Goal: Task Accomplishment & Management: Complete application form

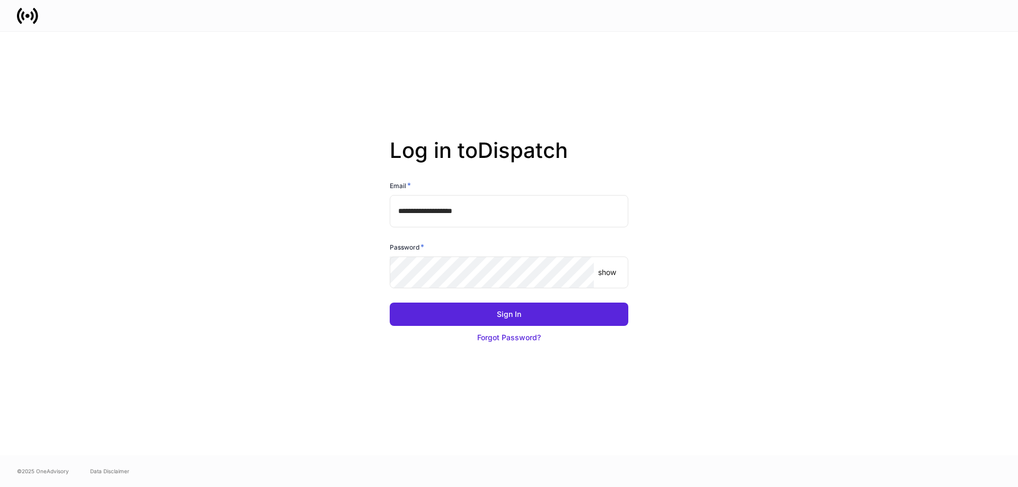
click at [491, 289] on div "show ​" at bounding box center [509, 273] width 239 height 33
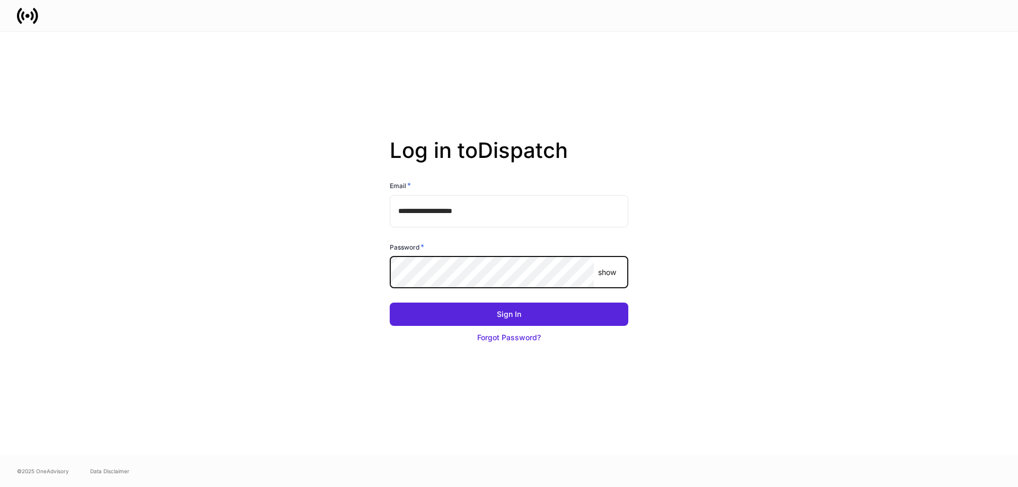
click at [390, 303] on button "Sign In" at bounding box center [509, 314] width 239 height 23
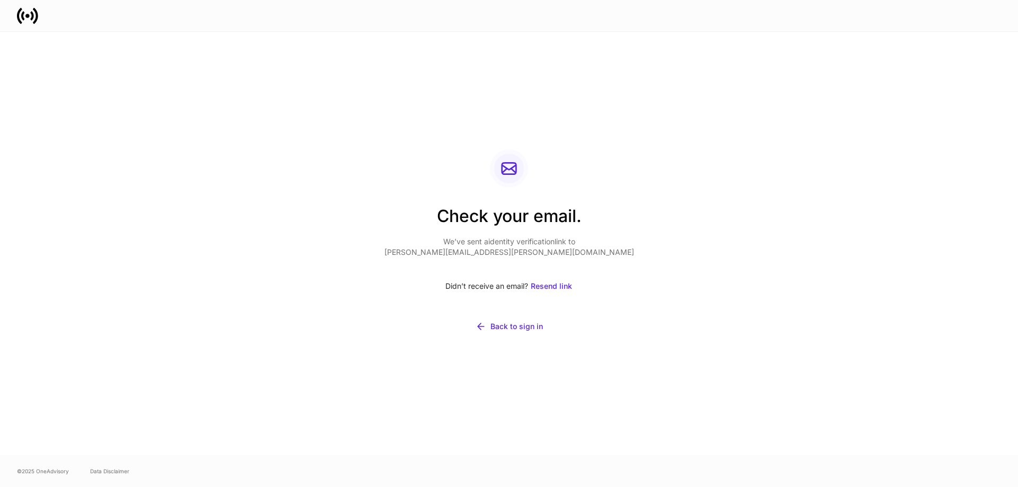
click at [397, 419] on div "Check your email. We’ve sent a identity verification link to aaron.hayter@fmr.c…" at bounding box center [509, 244] width 569 height 424
drag, startPoint x: 710, startPoint y: 199, endPoint x: 726, endPoint y: 189, distance: 18.7
click at [712, 198] on div "Check your email. We’ve sent a identity verification link to aaron.hayter@fmr.c…" at bounding box center [509, 244] width 569 height 424
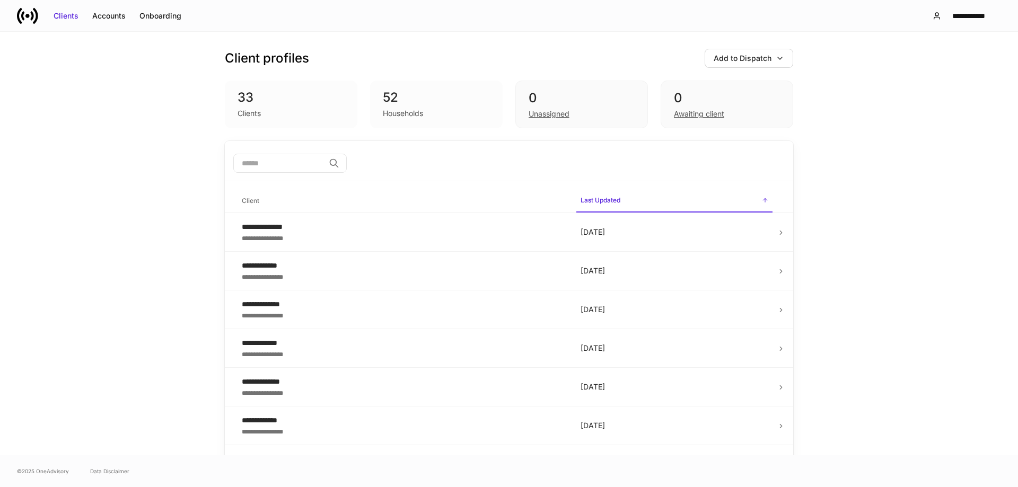
click at [94, 329] on div "**********" at bounding box center [509, 244] width 1018 height 424
click at [266, 160] on input "search" at bounding box center [278, 163] width 91 height 19
click at [738, 58] on div "Add to Dispatch" at bounding box center [743, 58] width 58 height 11
click at [722, 165] on div "View uploaded accounts" at bounding box center [729, 165] width 86 height 11
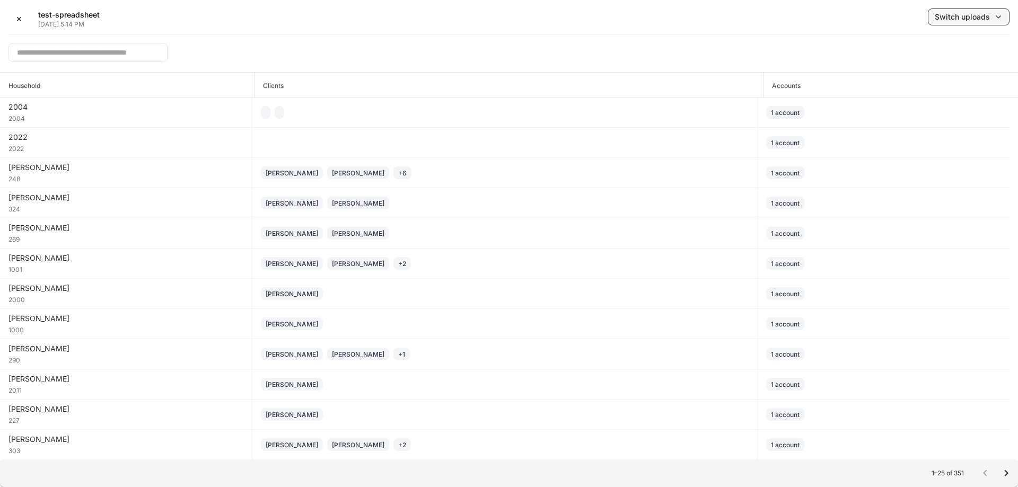
click at [976, 19] on div "Switch uploads" at bounding box center [962, 17] width 55 height 11
click at [936, 84] on div "[DATE] 16:43:11" at bounding box center [918, 84] width 55 height 11
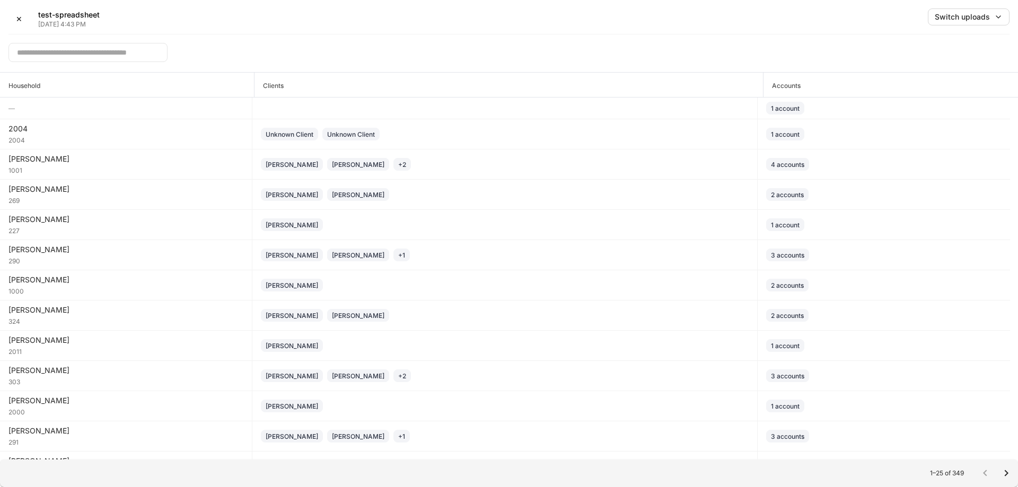
click at [79, 52] on input "text" at bounding box center [87, 52] width 159 height 19
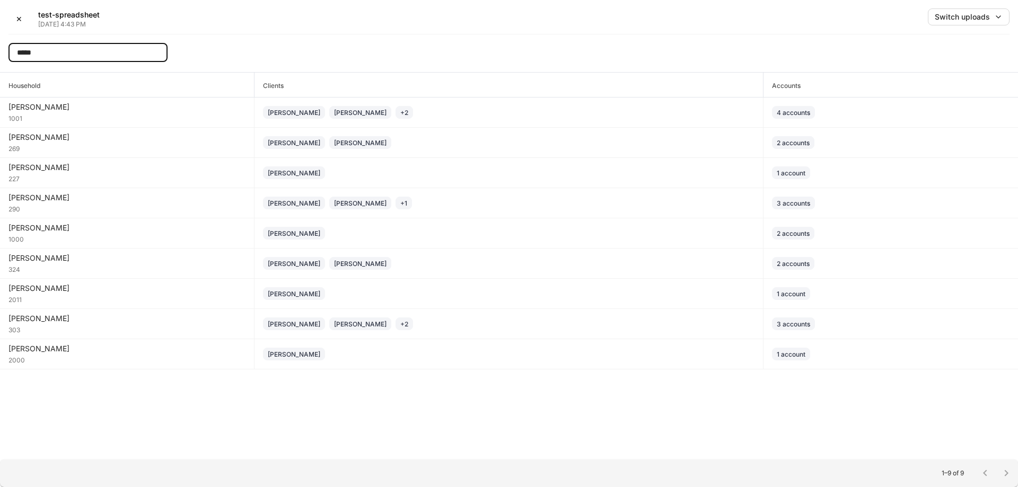
type input "*****"
click at [985, 17] on div "Switch uploads" at bounding box center [962, 17] width 55 height 11
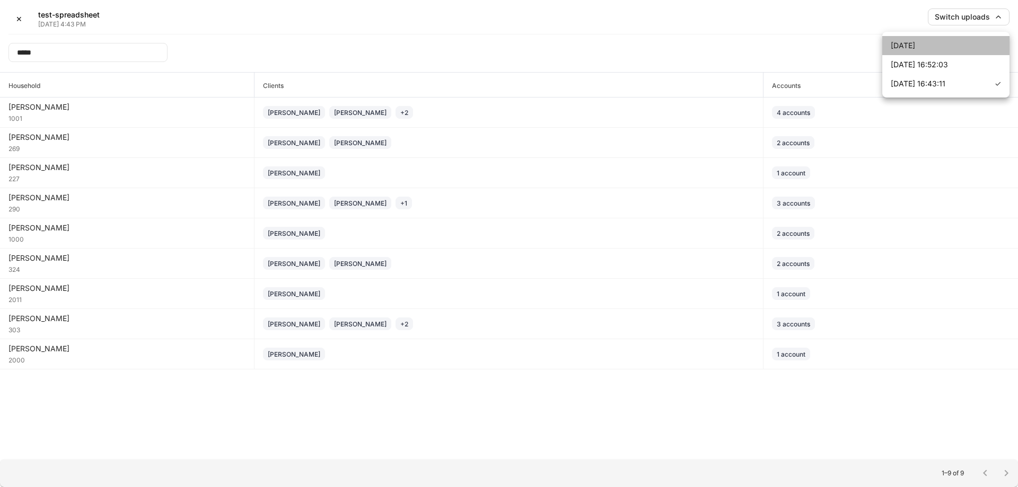
click at [955, 40] on li "[DATE]" at bounding box center [946, 45] width 127 height 19
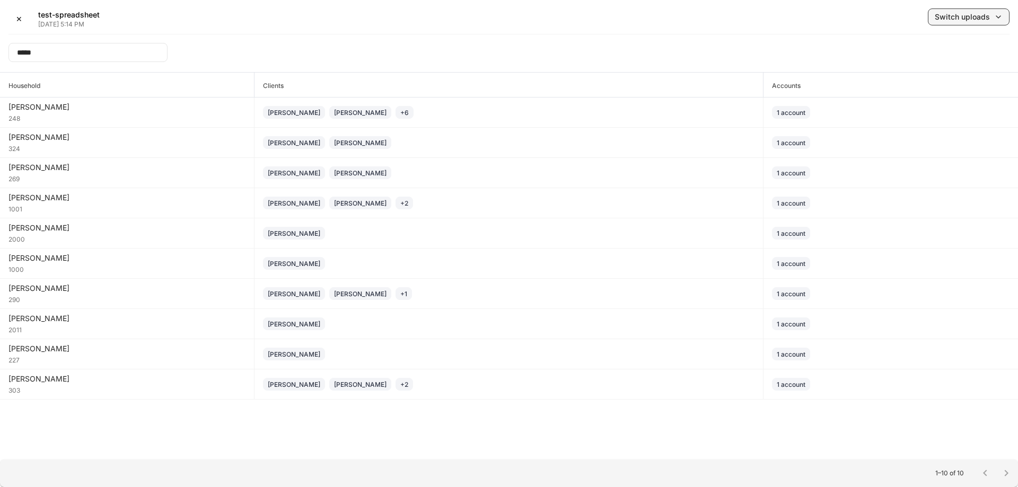
click at [957, 20] on div "Switch uploads" at bounding box center [962, 17] width 55 height 11
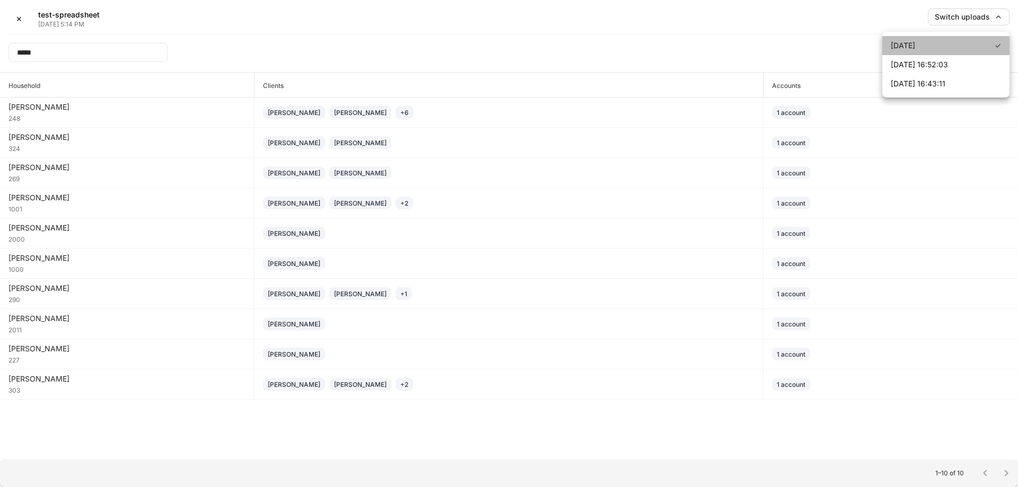
click at [921, 40] on li "[DATE] ✓" at bounding box center [946, 45] width 127 height 19
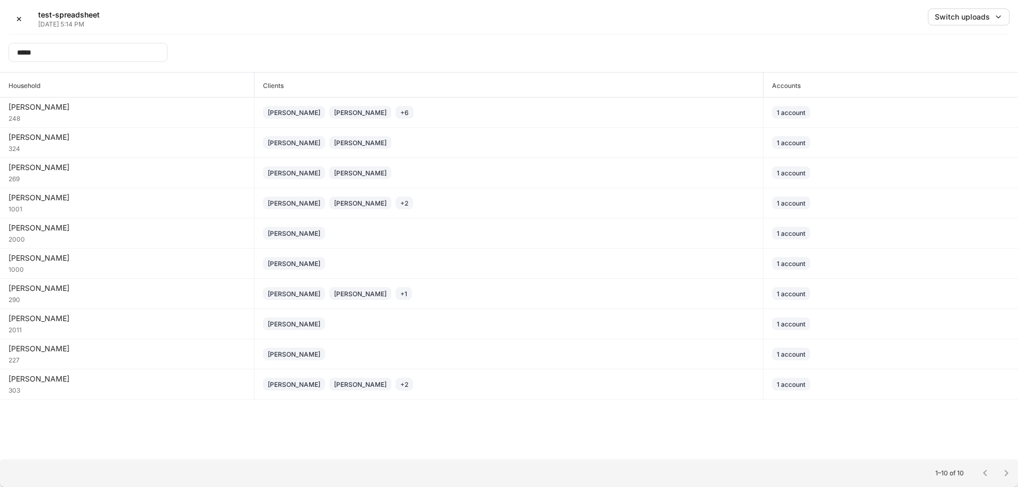
drag, startPoint x: 18, startPoint y: 16, endPoint x: 190, endPoint y: 69, distance: 180.4
click at [188, 77] on div "✕ test-spreadsheet [DATE] 5:14 PM Switch uploads ***** ​ Household Clients Acco…" at bounding box center [509, 243] width 1018 height 487
drag, startPoint x: 93, startPoint y: 51, endPoint x: -47, endPoint y: 51, distance: 140.6
click at [0, 51] on html "✕ test-spreadsheet [DATE] 5:14 PM Switch uploads ***** ​ Household Clients Acco…" at bounding box center [509, 243] width 1018 height 487
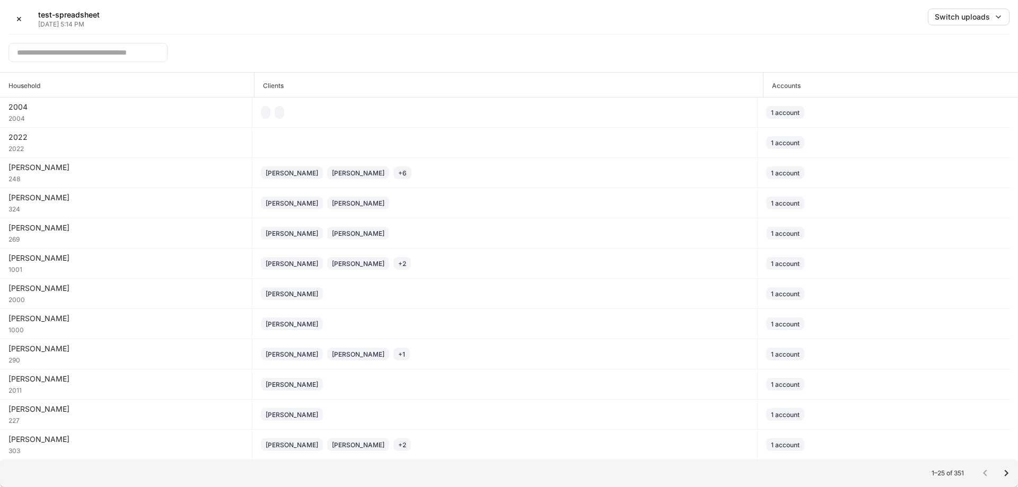
click at [226, 36] on div "​" at bounding box center [508, 48] width 1001 height 29
click at [19, 22] on div "✕" at bounding box center [19, 19] width 6 height 11
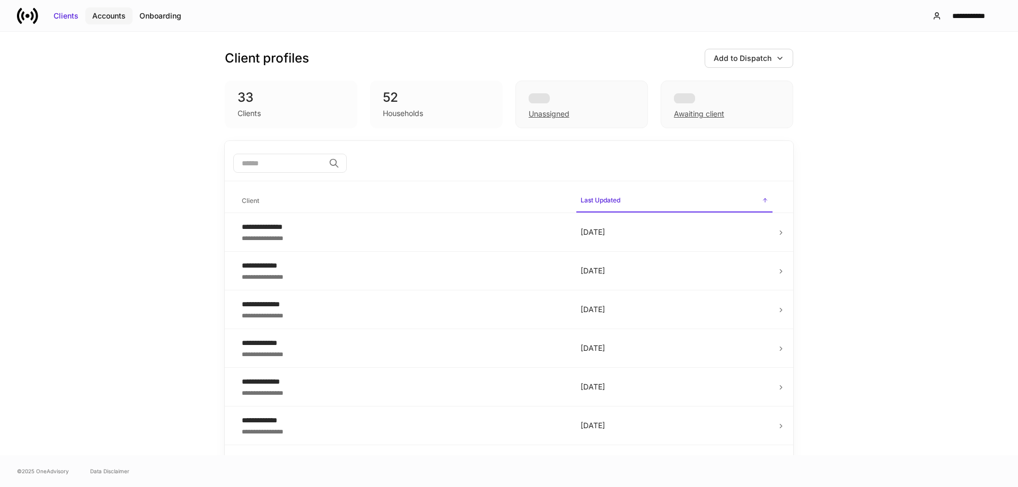
click at [113, 20] on div "Accounts" at bounding box center [108, 16] width 33 height 11
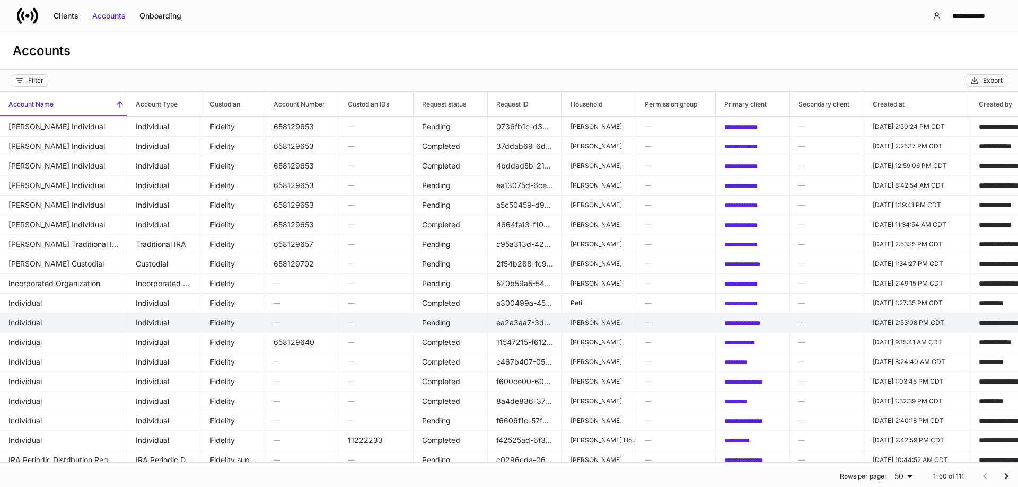
click at [104, 322] on td "Individual" at bounding box center [63, 323] width 127 height 20
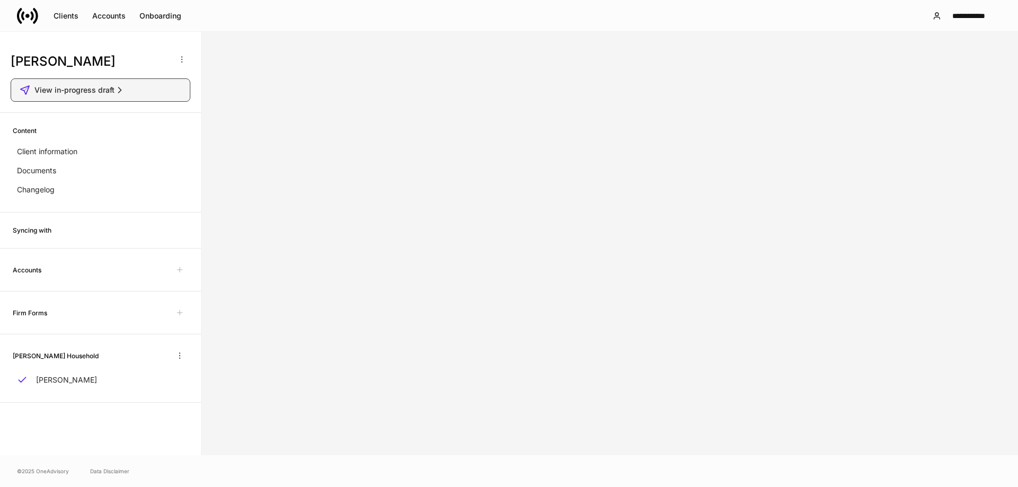
click at [105, 95] on span "View in-progress draft" at bounding box center [74, 90] width 80 height 11
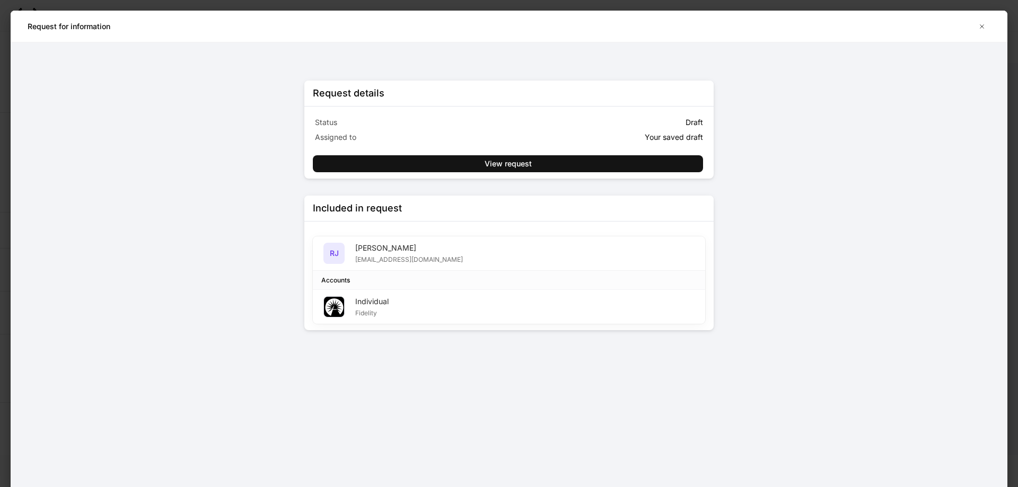
click at [494, 151] on div "Status Draft Assigned to Your saved draft View request" at bounding box center [509, 140] width 393 height 66
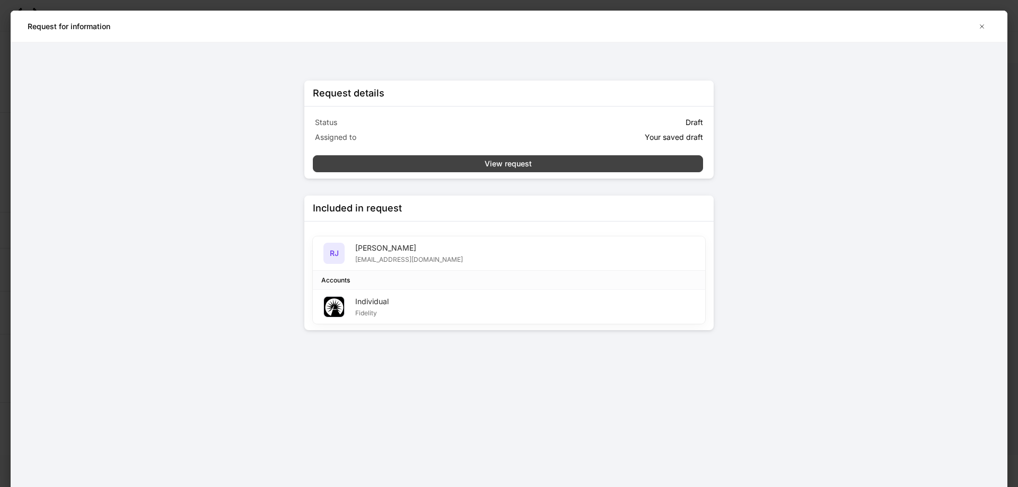
click at [495, 160] on div "View request" at bounding box center [508, 164] width 47 height 11
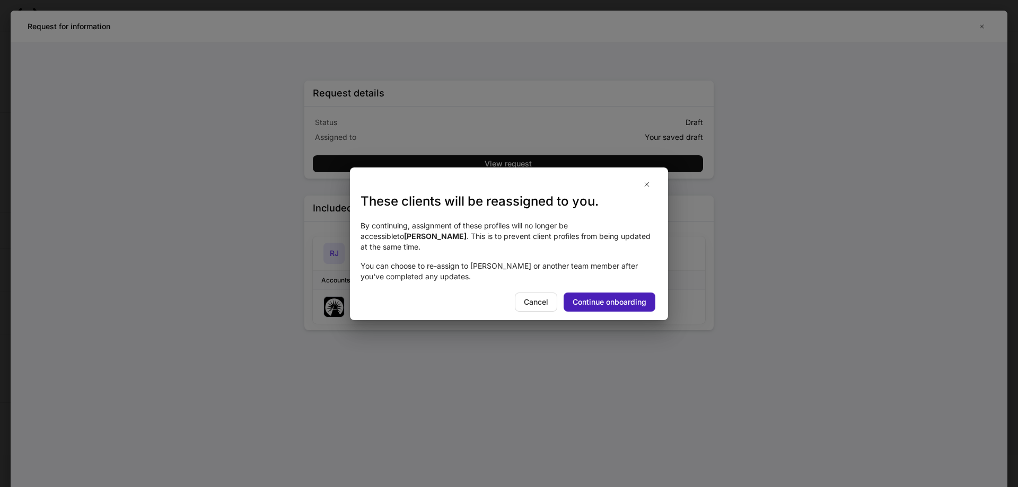
click at [592, 297] on div "Continue onboarding" at bounding box center [610, 302] width 74 height 11
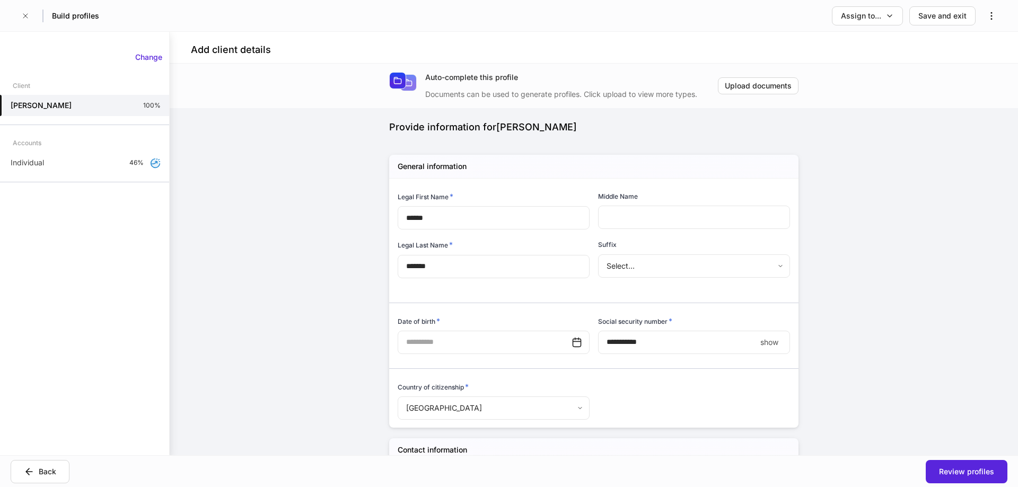
type input "**********"
click at [961, 465] on button "Review profiles" at bounding box center [967, 471] width 82 height 23
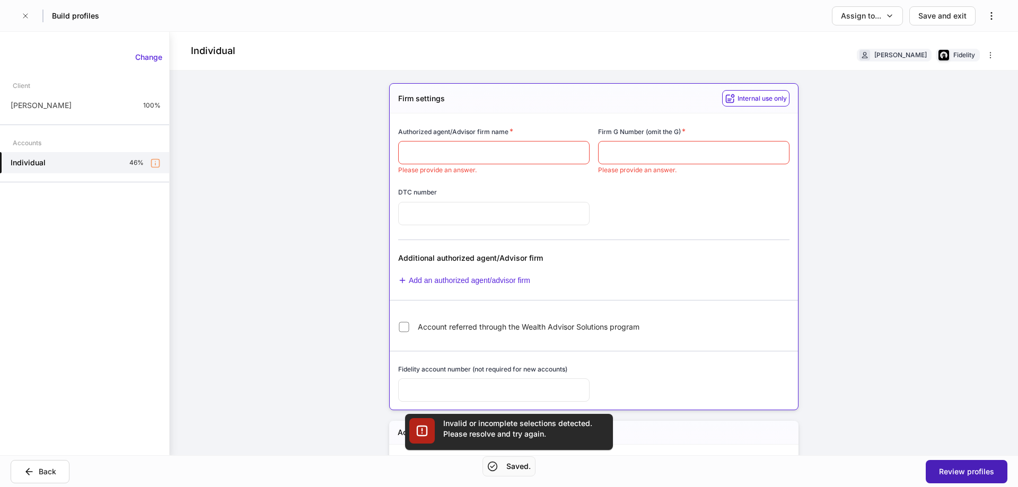
click at [962, 465] on button "Review profiles" at bounding box center [967, 471] width 82 height 23
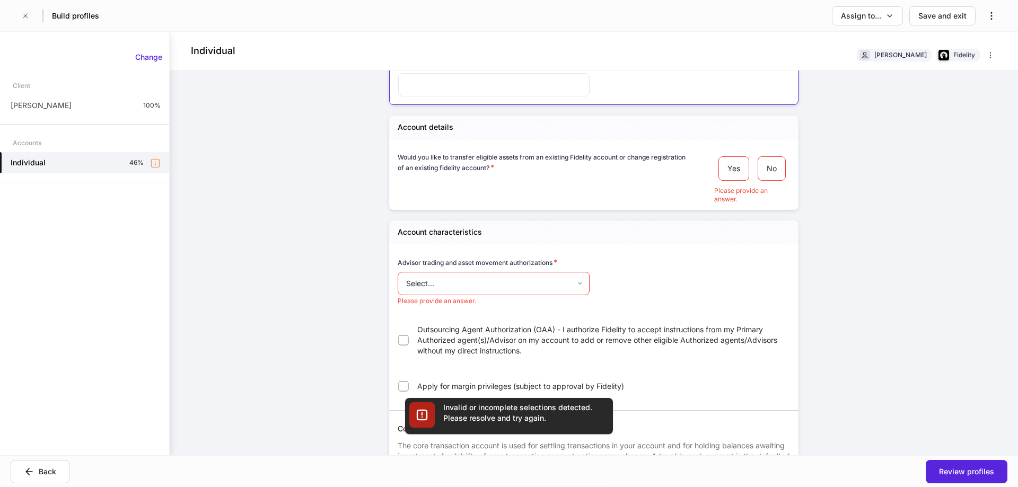
scroll to position [371, 0]
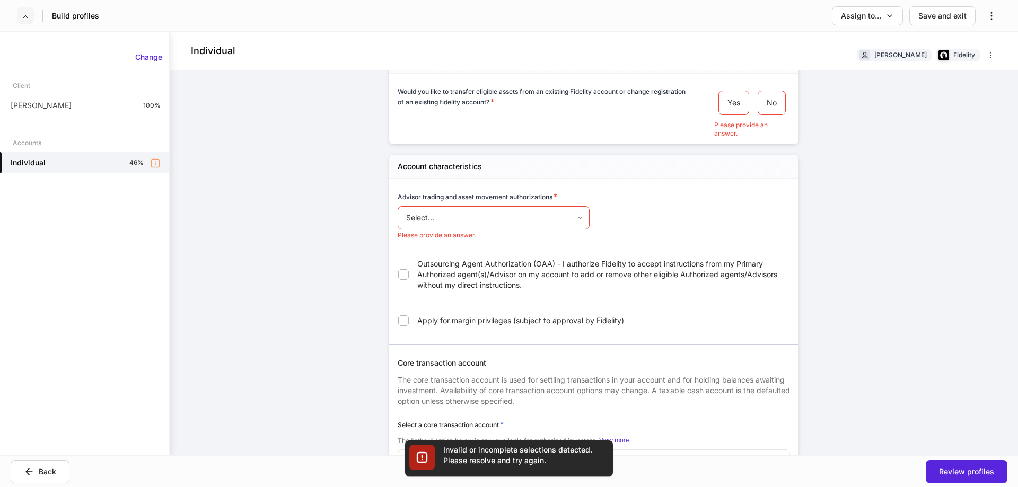
click at [30, 14] on button "button" at bounding box center [25, 15] width 17 height 17
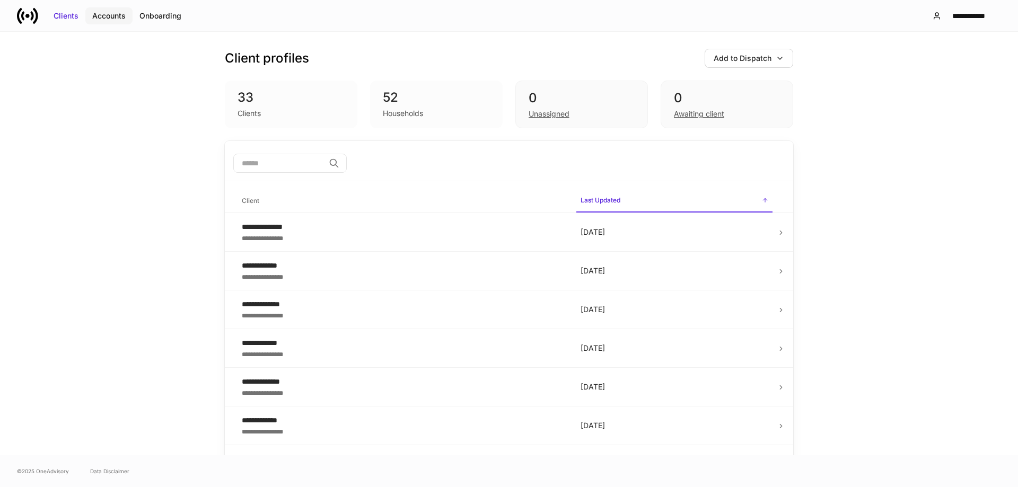
click at [117, 21] on div "Accounts" at bounding box center [108, 16] width 33 height 11
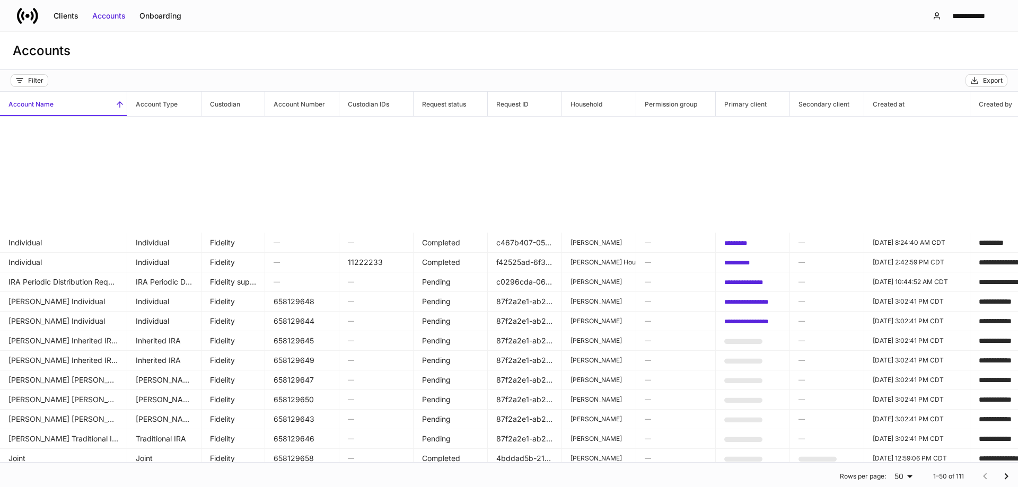
scroll to position [371, 0]
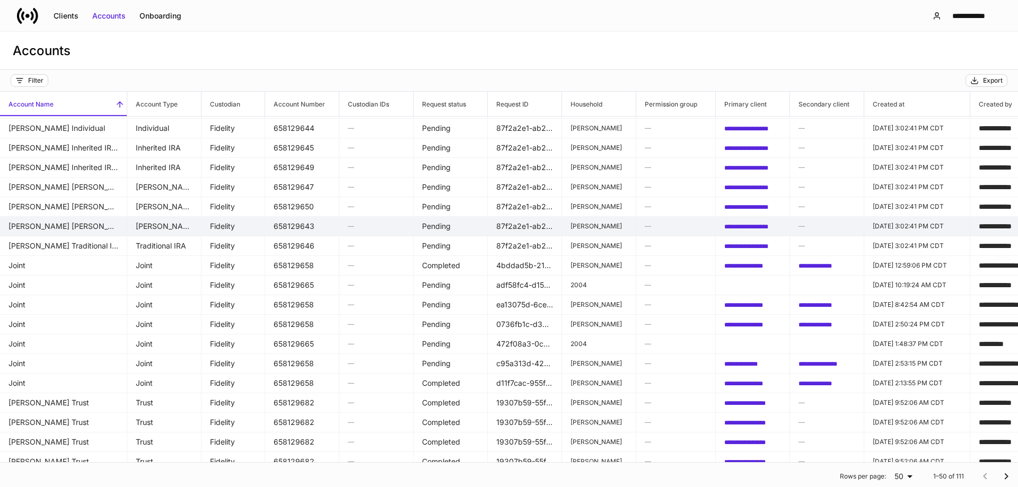
click at [308, 228] on td "658129643" at bounding box center [302, 226] width 74 height 20
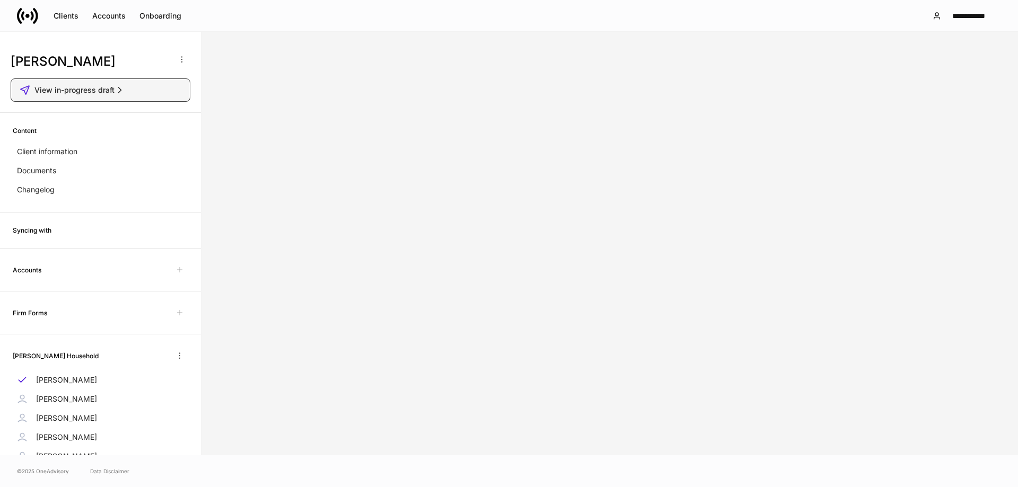
click at [106, 91] on span "View in-progress draft" at bounding box center [74, 90] width 80 height 11
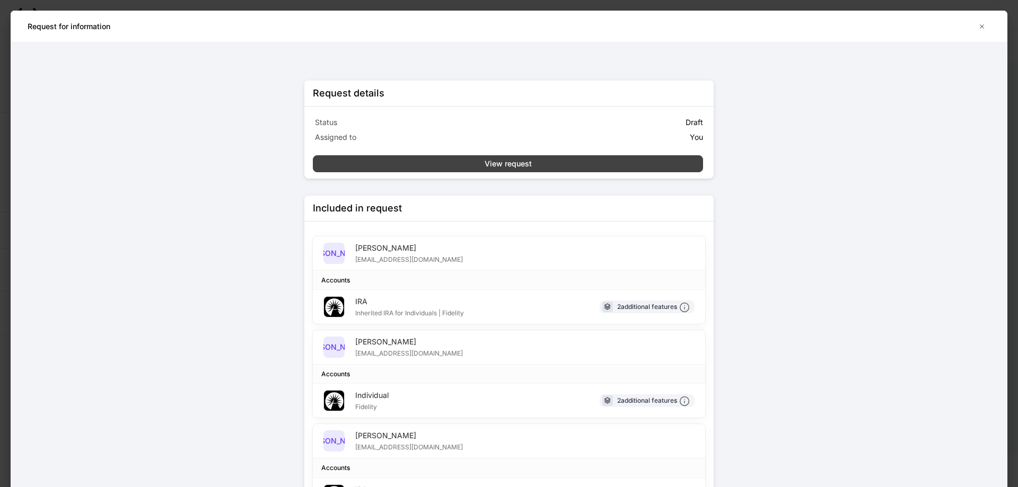
click at [514, 165] on div "View request" at bounding box center [508, 164] width 47 height 11
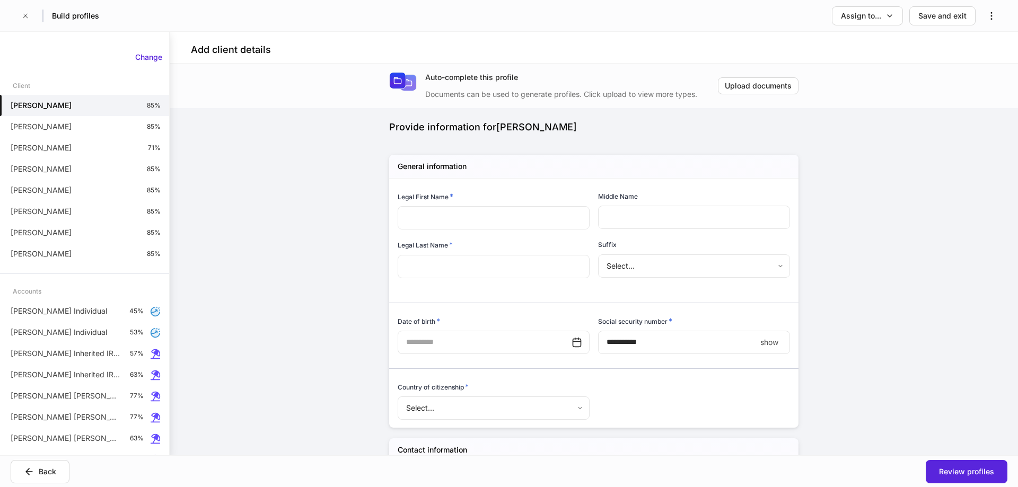
type input "**********"
type input "*"
type input "******"
type input "*"
type input "**********"
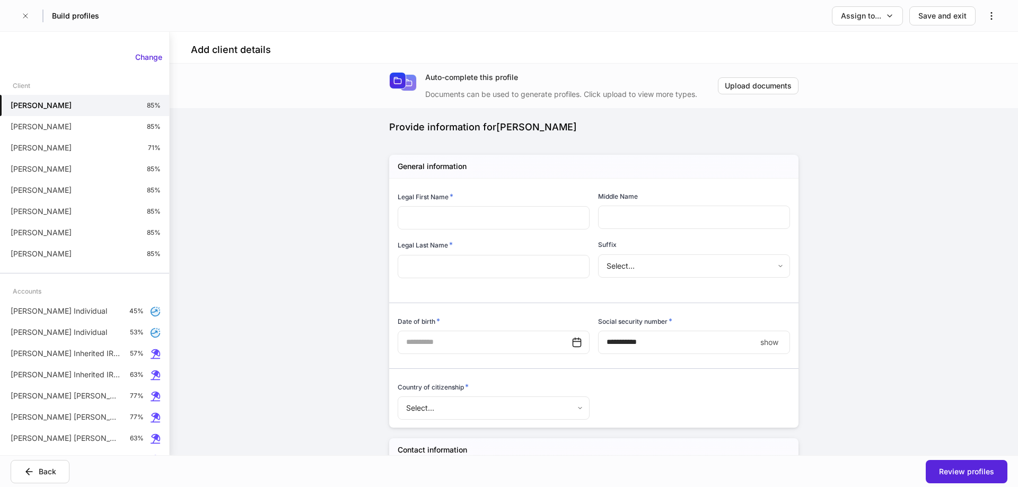
type input "**********"
type input "**"
type input "*****"
type input "*"
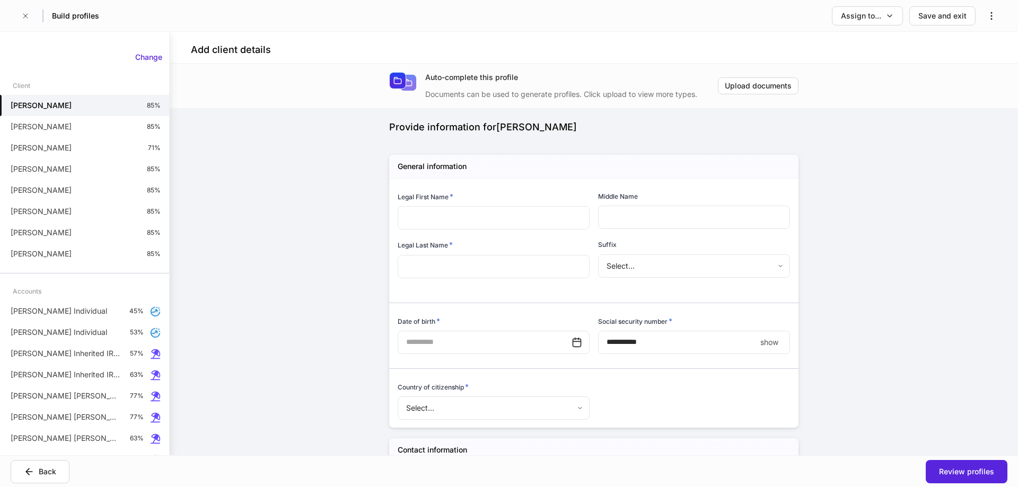
type input "**********"
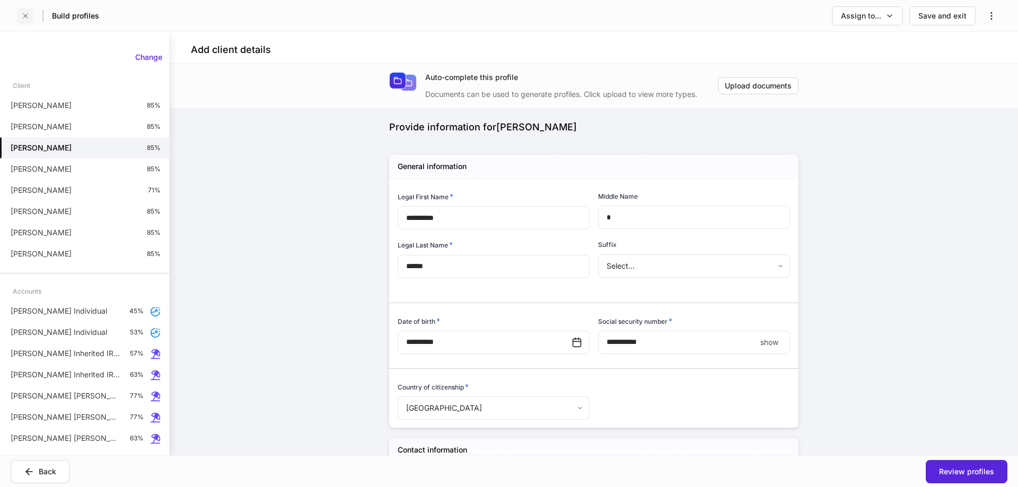
click at [30, 16] on button "button" at bounding box center [25, 15] width 17 height 17
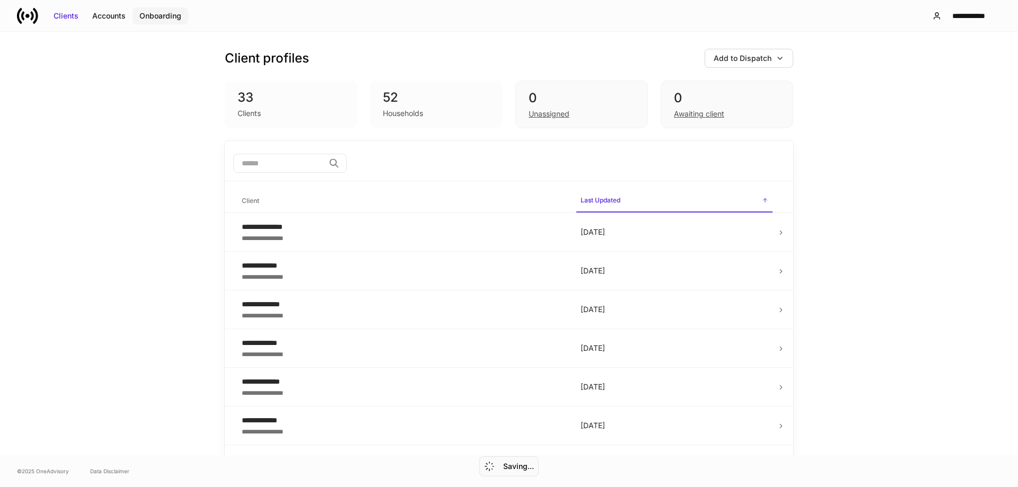
click at [160, 11] on div "Onboarding" at bounding box center [160, 16] width 42 height 11
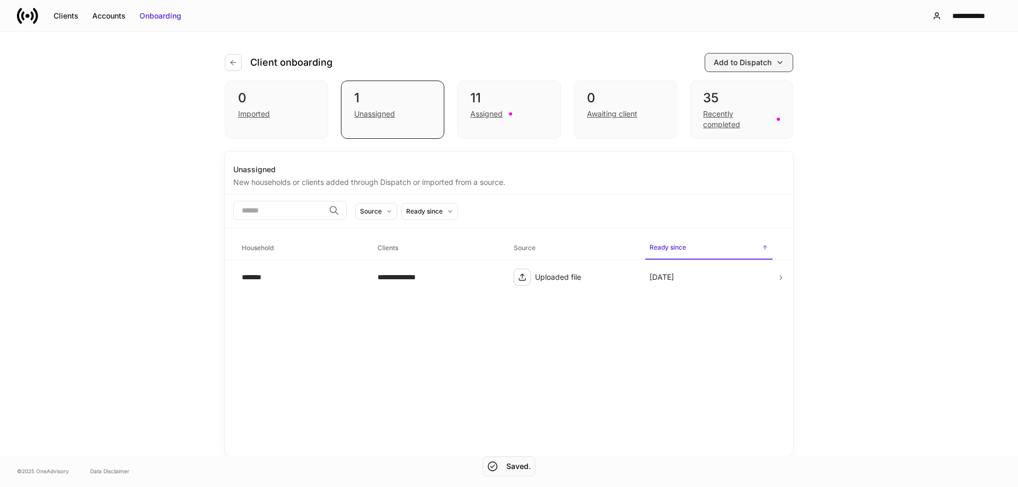
click at [763, 58] on button "Add to Dispatch" at bounding box center [749, 62] width 89 height 19
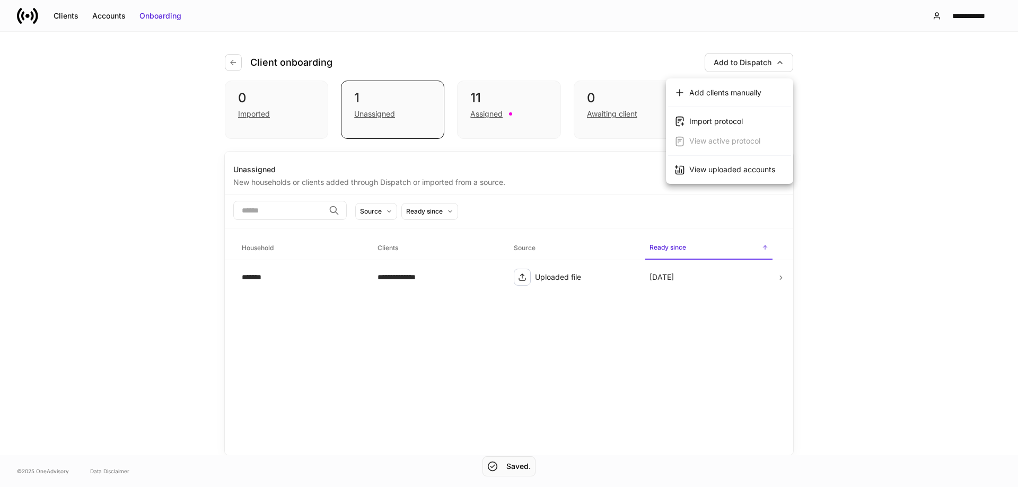
click at [740, 171] on div "View uploaded accounts" at bounding box center [733, 169] width 86 height 11
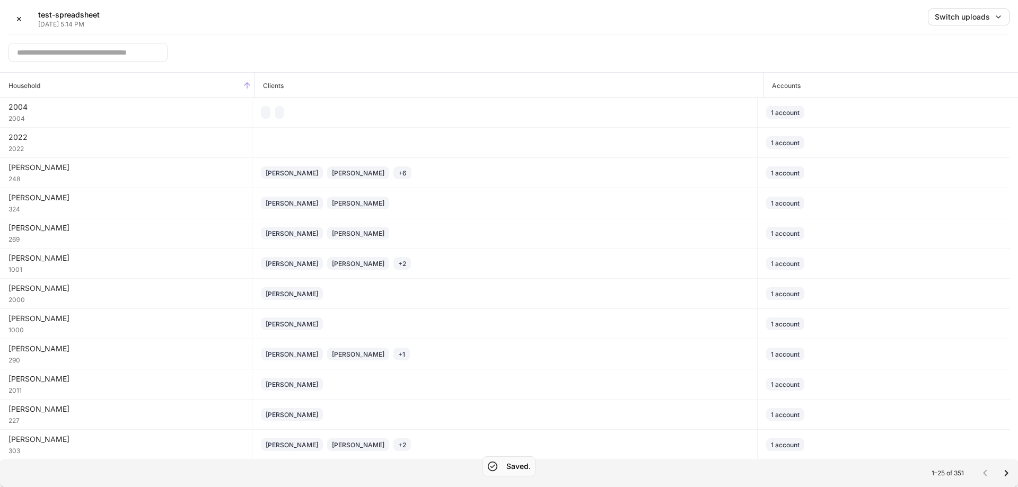
click at [193, 83] on span "Household" at bounding box center [127, 85] width 254 height 24
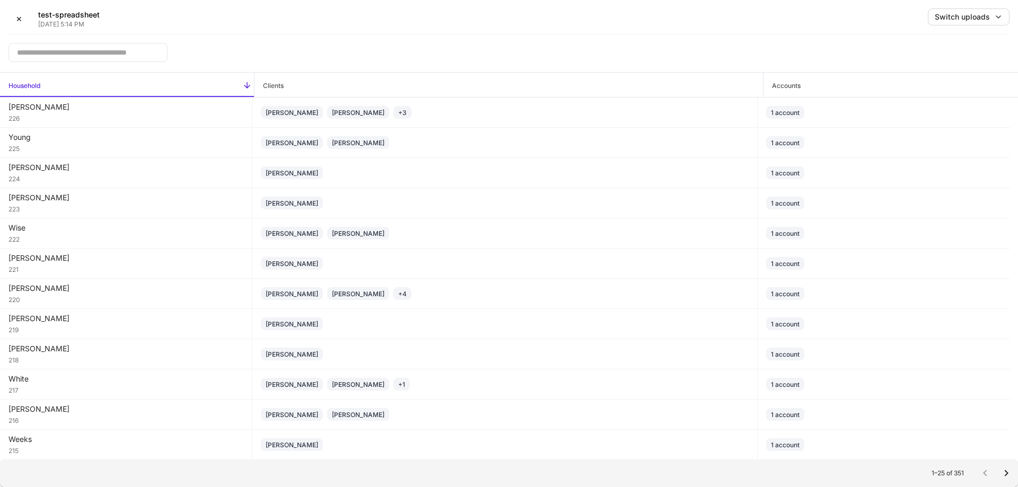
click at [193, 83] on span "Household" at bounding box center [127, 85] width 254 height 24
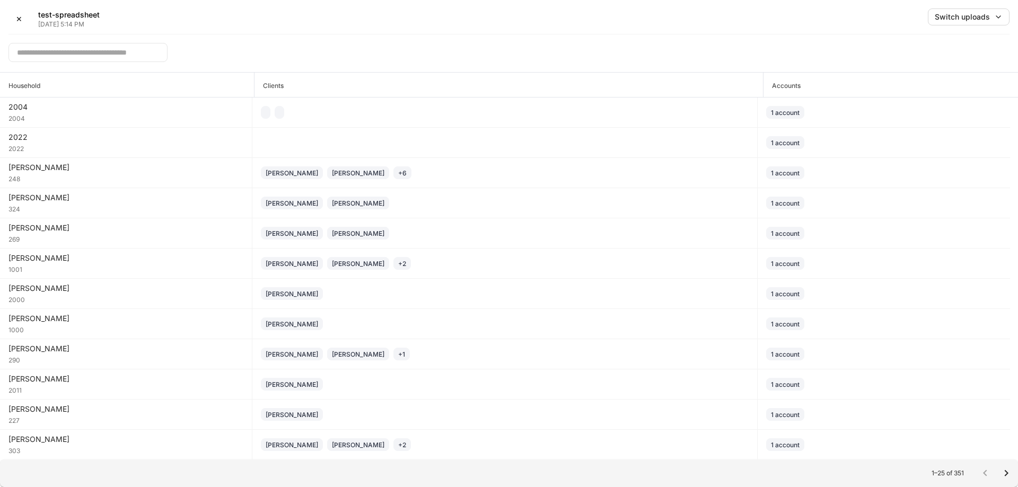
click at [193, 83] on span "Household" at bounding box center [127, 85] width 254 height 24
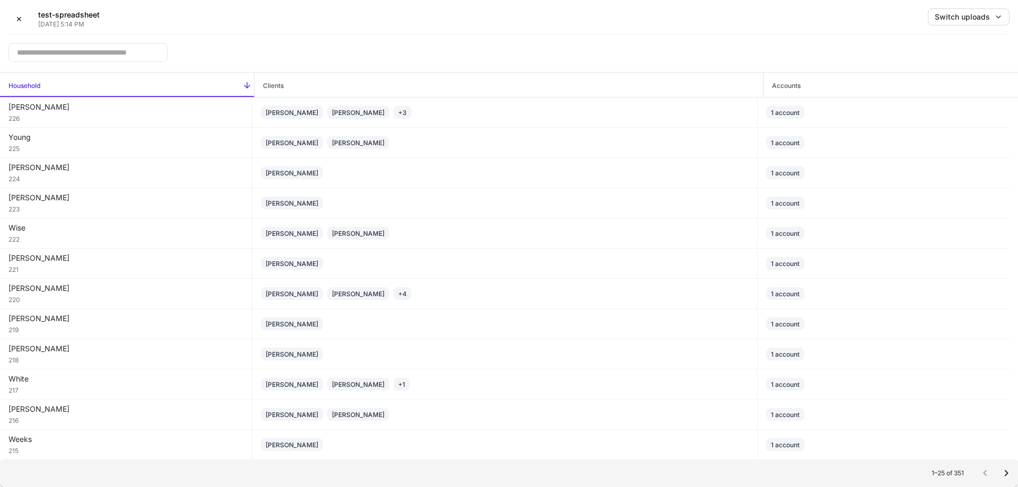
click at [193, 83] on span "Household" at bounding box center [127, 85] width 254 height 24
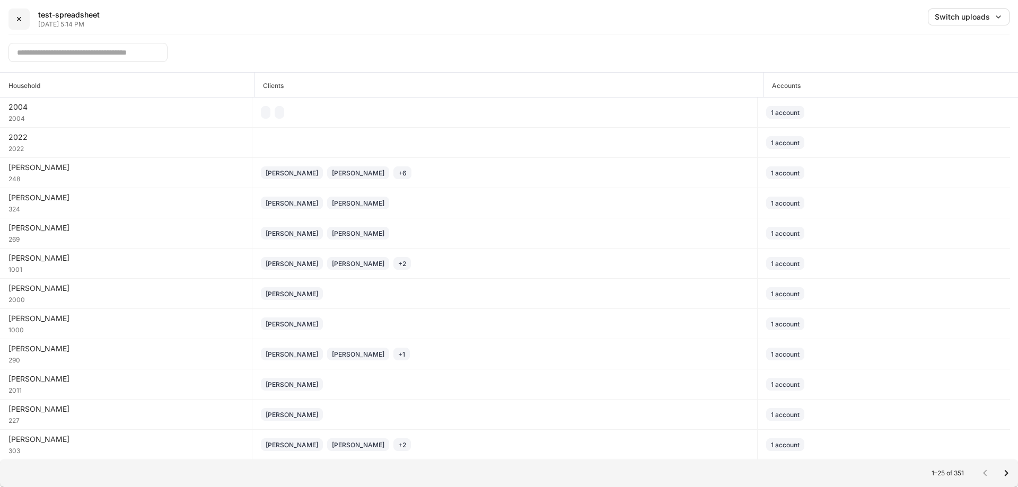
click at [19, 17] on div "✕" at bounding box center [19, 19] width 6 height 11
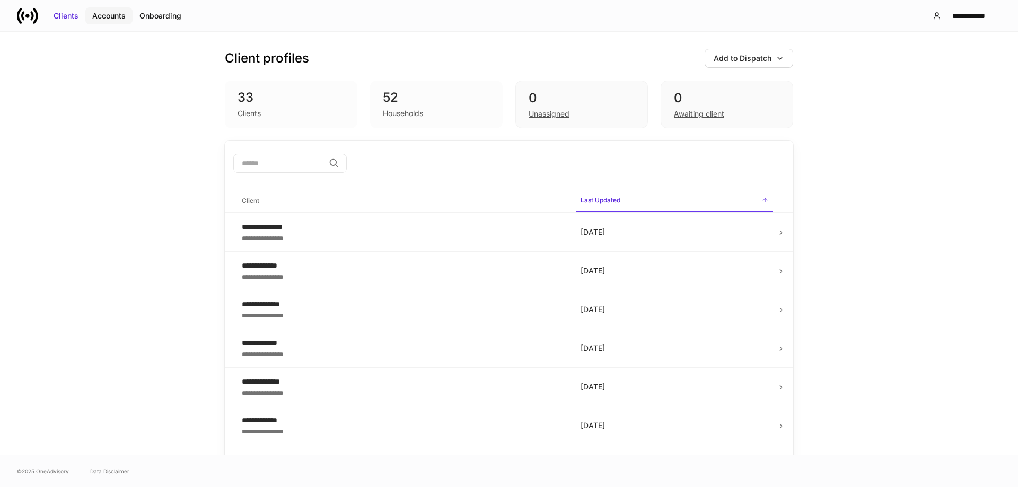
click at [111, 20] on div "Accounts" at bounding box center [108, 16] width 33 height 11
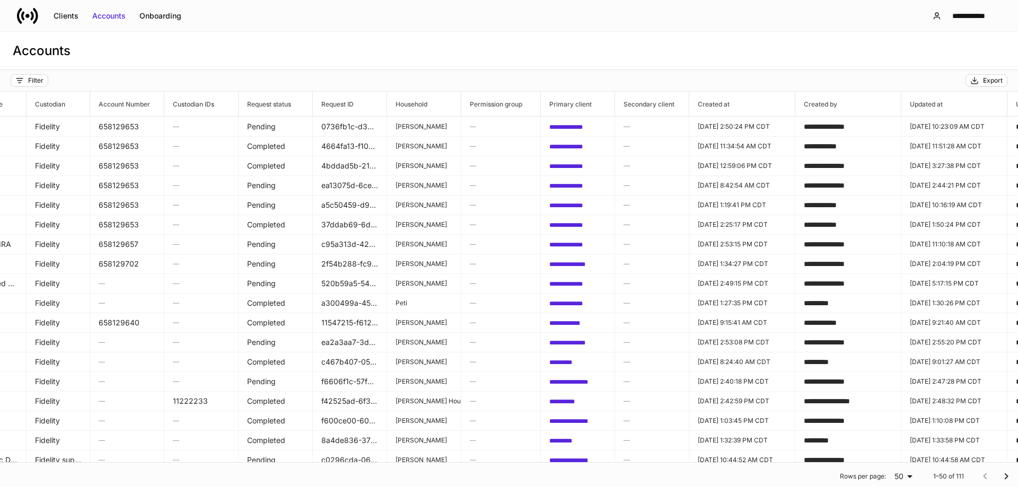
scroll to position [0, 186]
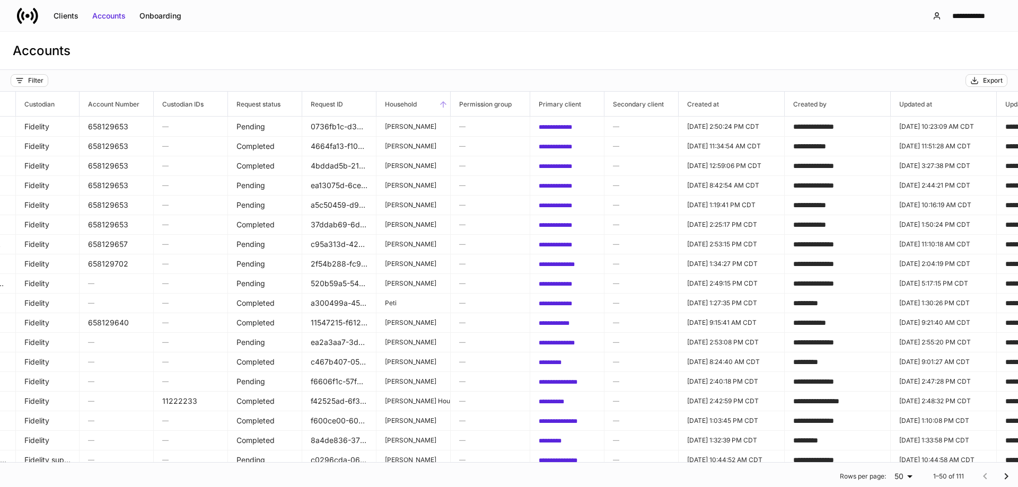
click at [420, 111] on span "Household" at bounding box center [414, 104] width 74 height 24
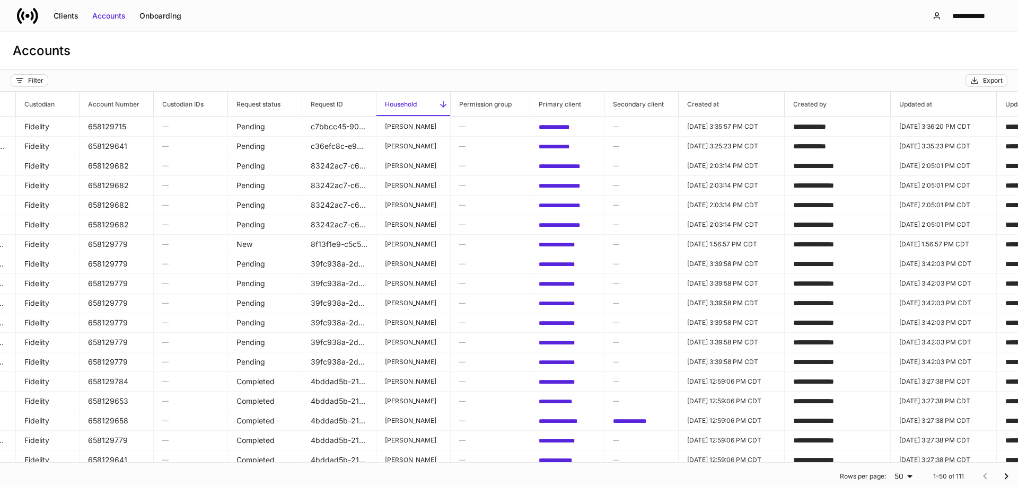
click at [420, 111] on span "Household" at bounding box center [414, 104] width 74 height 24
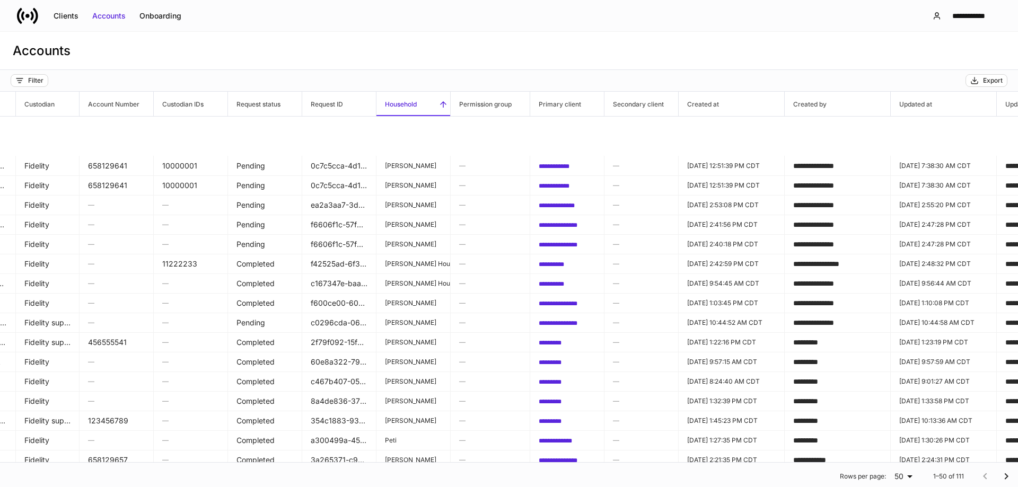
scroll to position [79, 186]
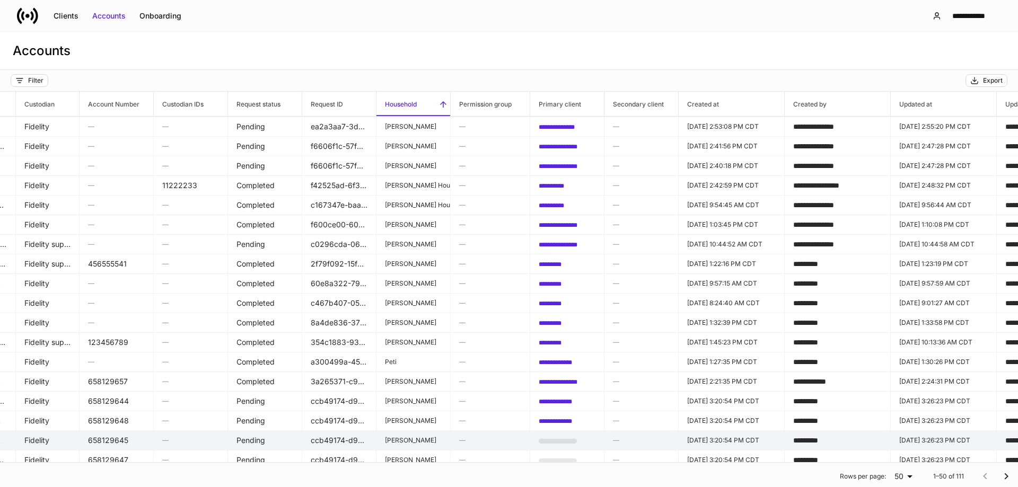
drag, startPoint x: 468, startPoint y: 463, endPoint x: 660, endPoint y: 437, distance: 193.7
click at [660, 437] on div "**********" at bounding box center [509, 278] width 1018 height 417
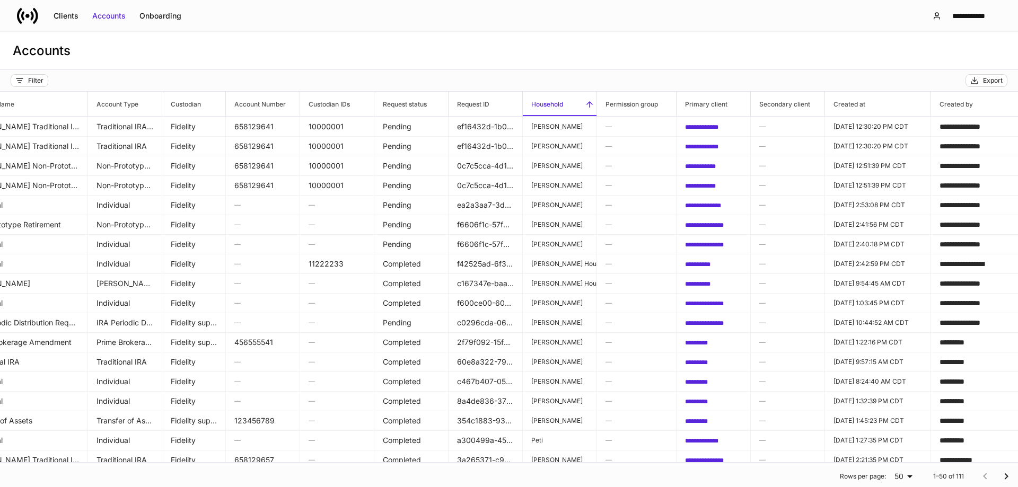
scroll to position [0, 0]
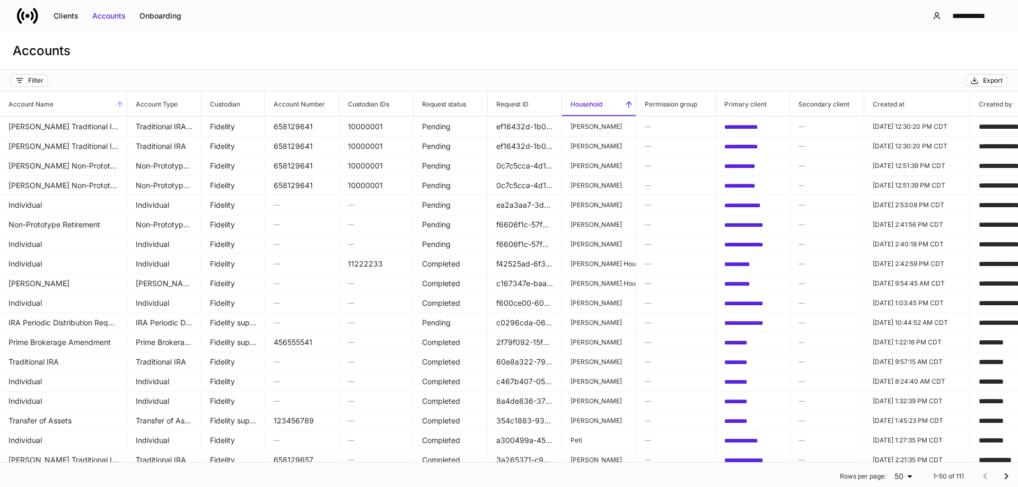
click at [92, 106] on span "Account Name" at bounding box center [63, 104] width 127 height 24
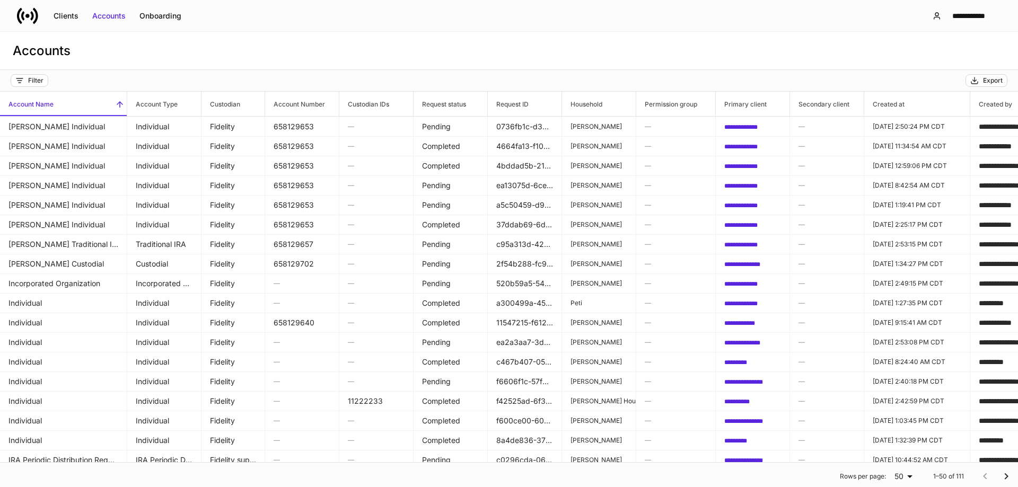
click at [92, 106] on span "Account Name" at bounding box center [63, 104] width 127 height 24
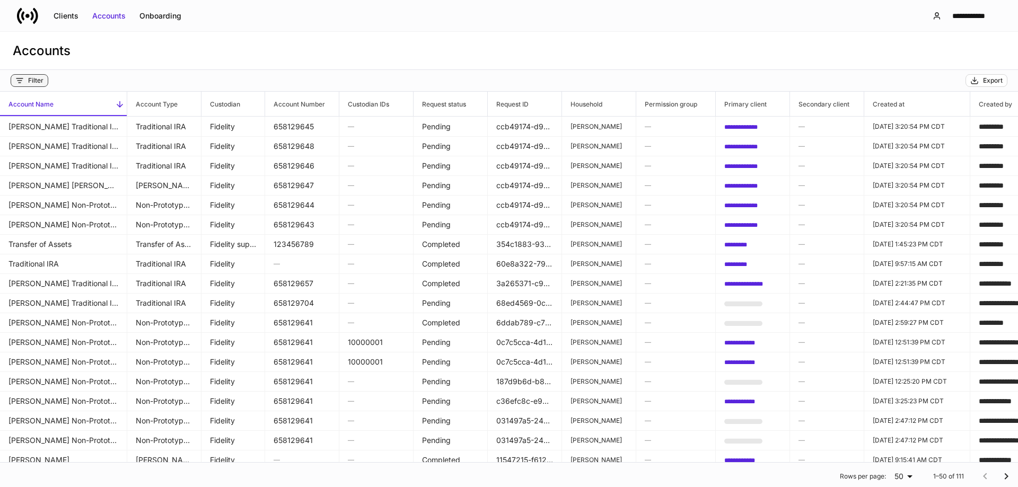
click at [35, 76] on div "Filter" at bounding box center [35, 80] width 15 height 8
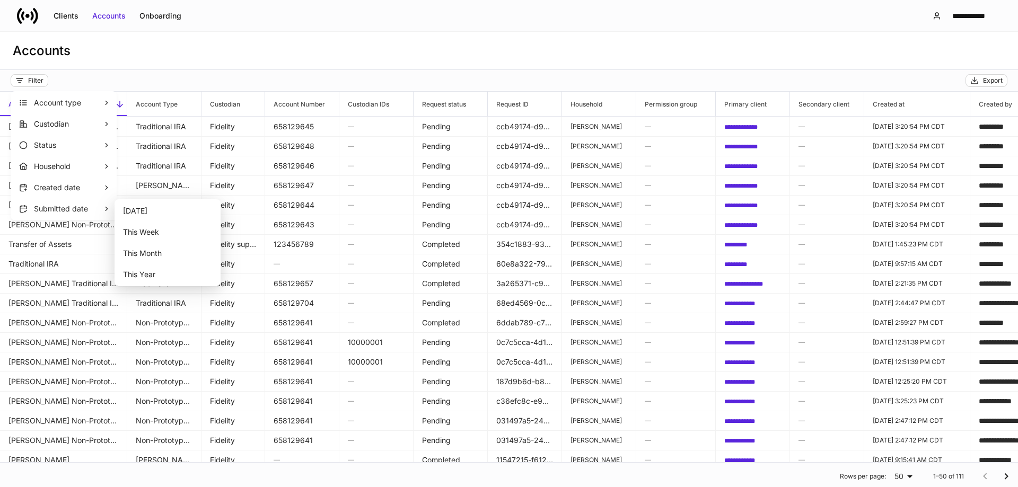
drag, startPoint x: 323, startPoint y: 58, endPoint x: 342, endPoint y: 54, distance: 19.6
click at [324, 56] on div at bounding box center [509, 243] width 1018 height 487
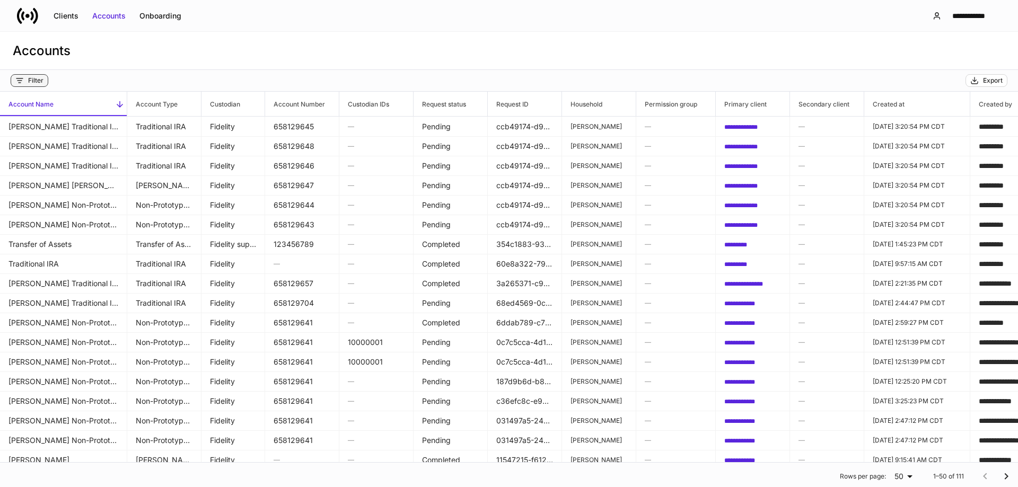
click at [38, 80] on div "Filter" at bounding box center [35, 80] width 15 height 8
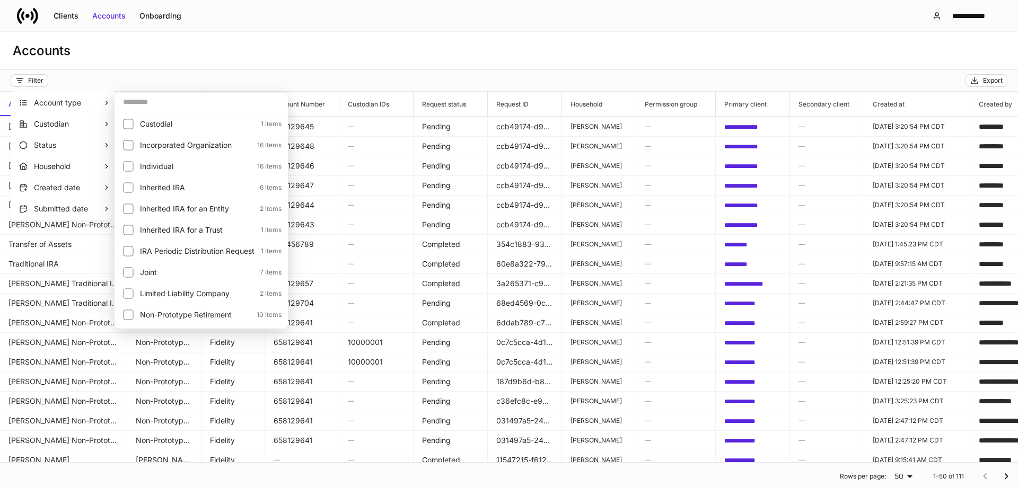
click at [138, 102] on input "text" at bounding box center [201, 101] width 173 height 19
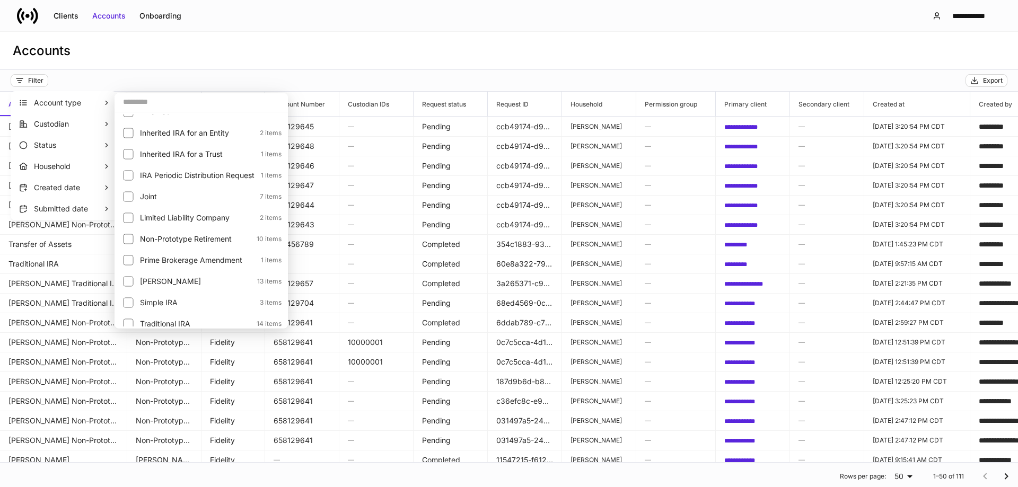
scroll to position [146, 0]
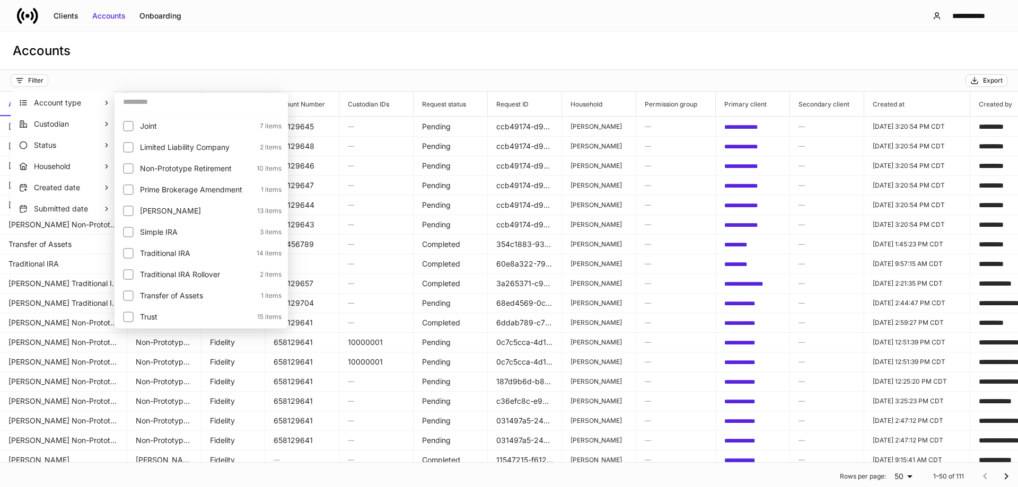
click at [265, 57] on div at bounding box center [509, 243] width 1018 height 487
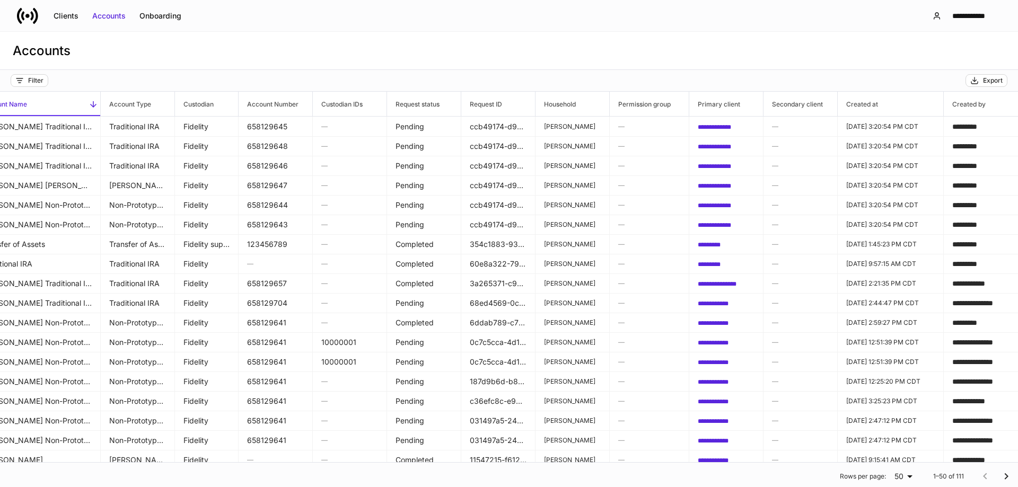
scroll to position [0, 0]
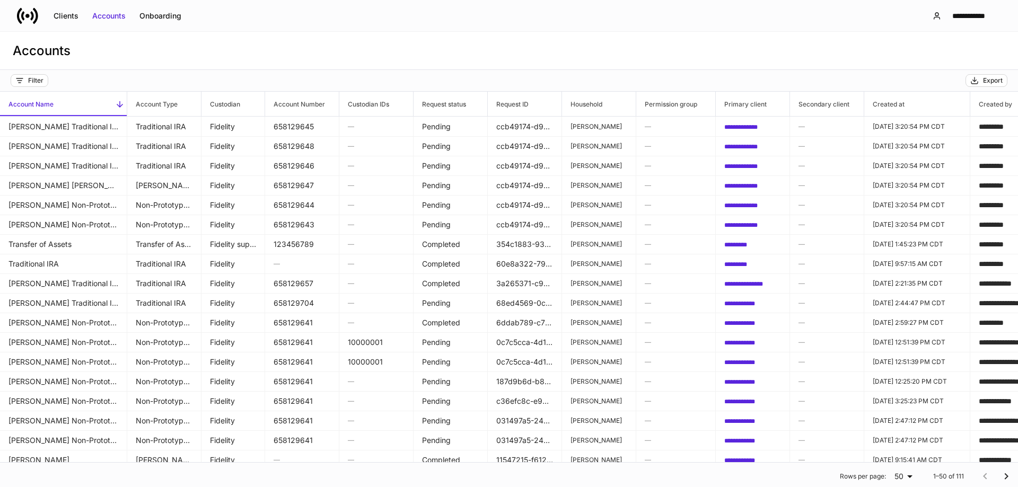
click at [379, 56] on div "Accounts" at bounding box center [509, 51] width 1018 height 38
click at [467, 42] on div "Accounts" at bounding box center [509, 51] width 1018 height 38
click at [41, 80] on div "Filter" at bounding box center [35, 80] width 15 height 8
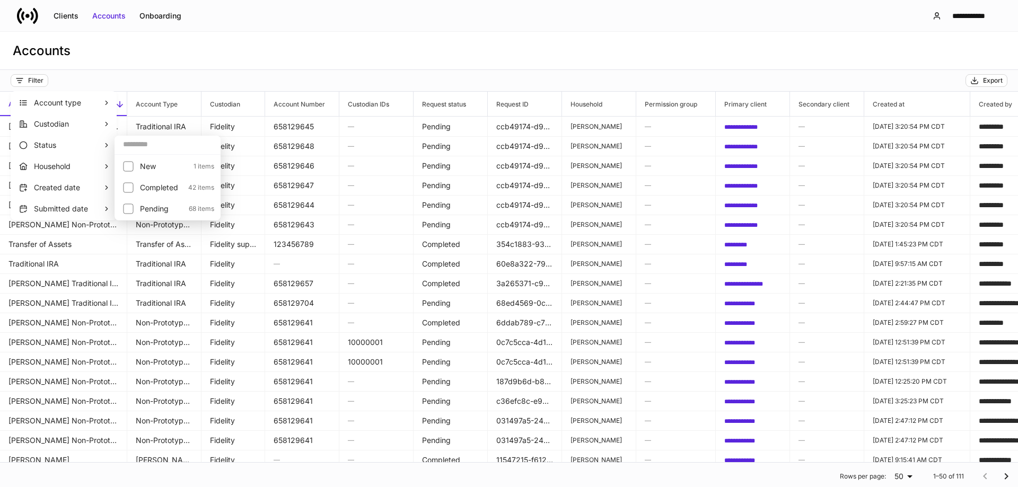
click at [534, 68] on div at bounding box center [509, 243] width 1018 height 487
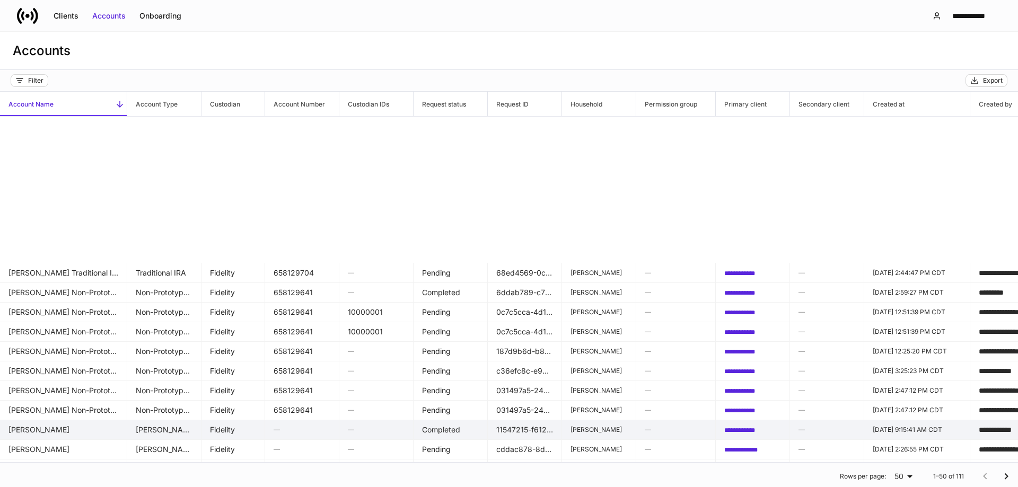
scroll to position [212, 0]
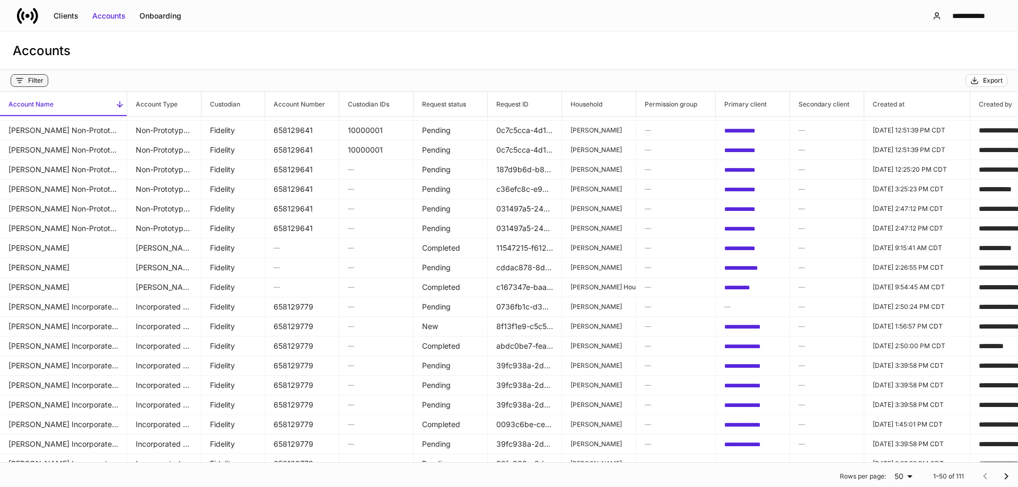
click at [31, 78] on div "Filter" at bounding box center [35, 80] width 15 height 8
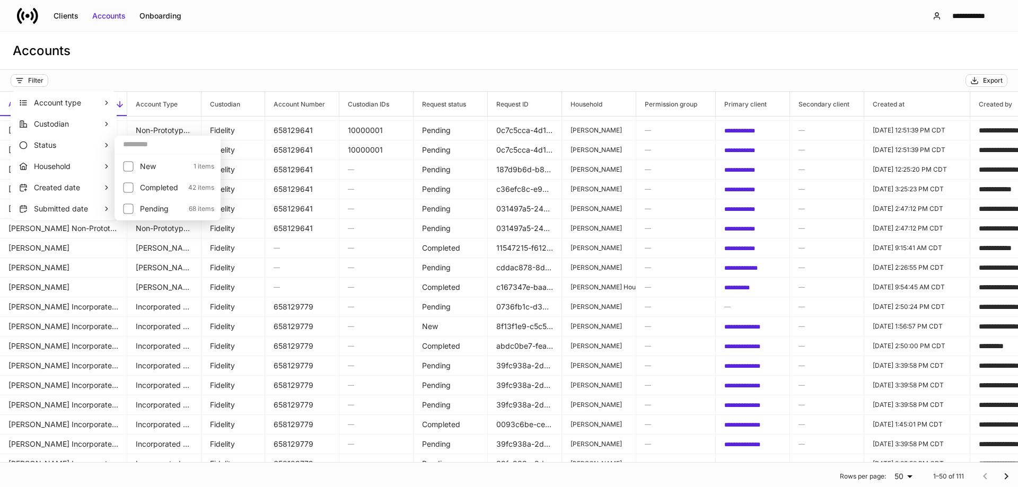
click at [151, 202] on li "Pending 68 items" at bounding box center [168, 208] width 102 height 19
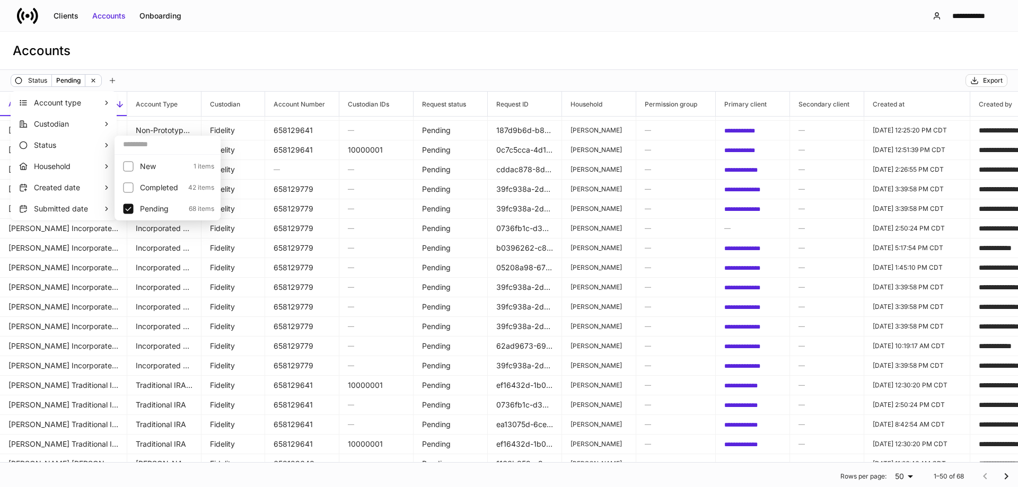
click at [379, 52] on div at bounding box center [509, 243] width 1018 height 487
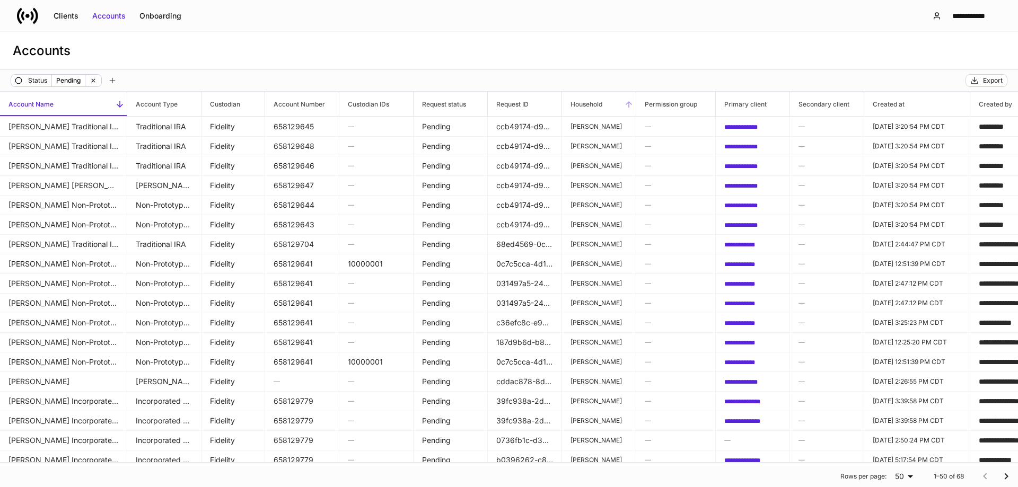
click at [626, 103] on icon at bounding box center [629, 105] width 10 height 10
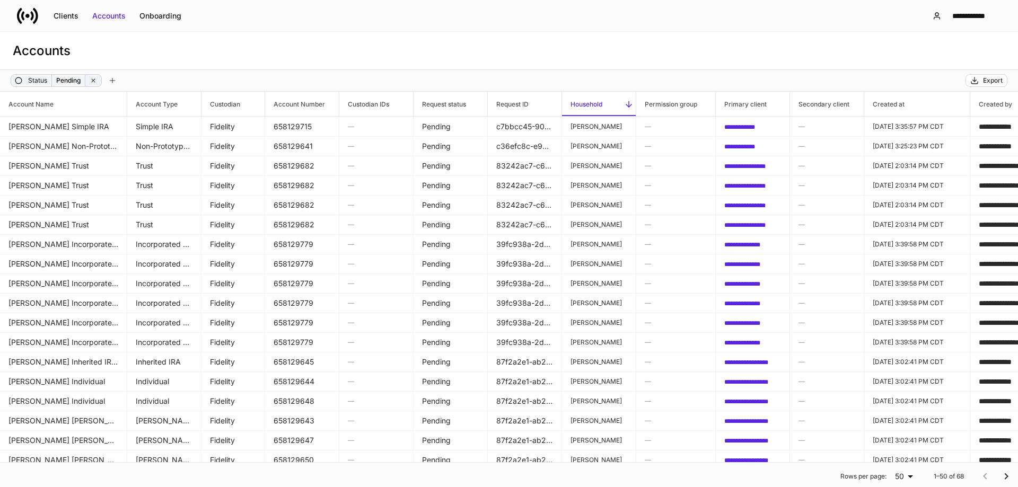
click at [96, 82] on icon at bounding box center [93, 80] width 7 height 7
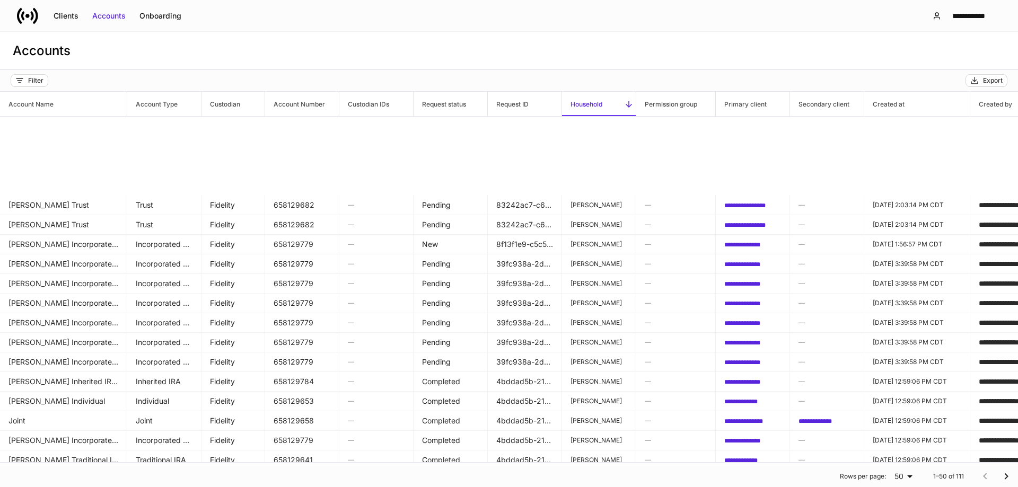
scroll to position [159, 0]
